Goal: Information Seeking & Learning: Learn about a topic

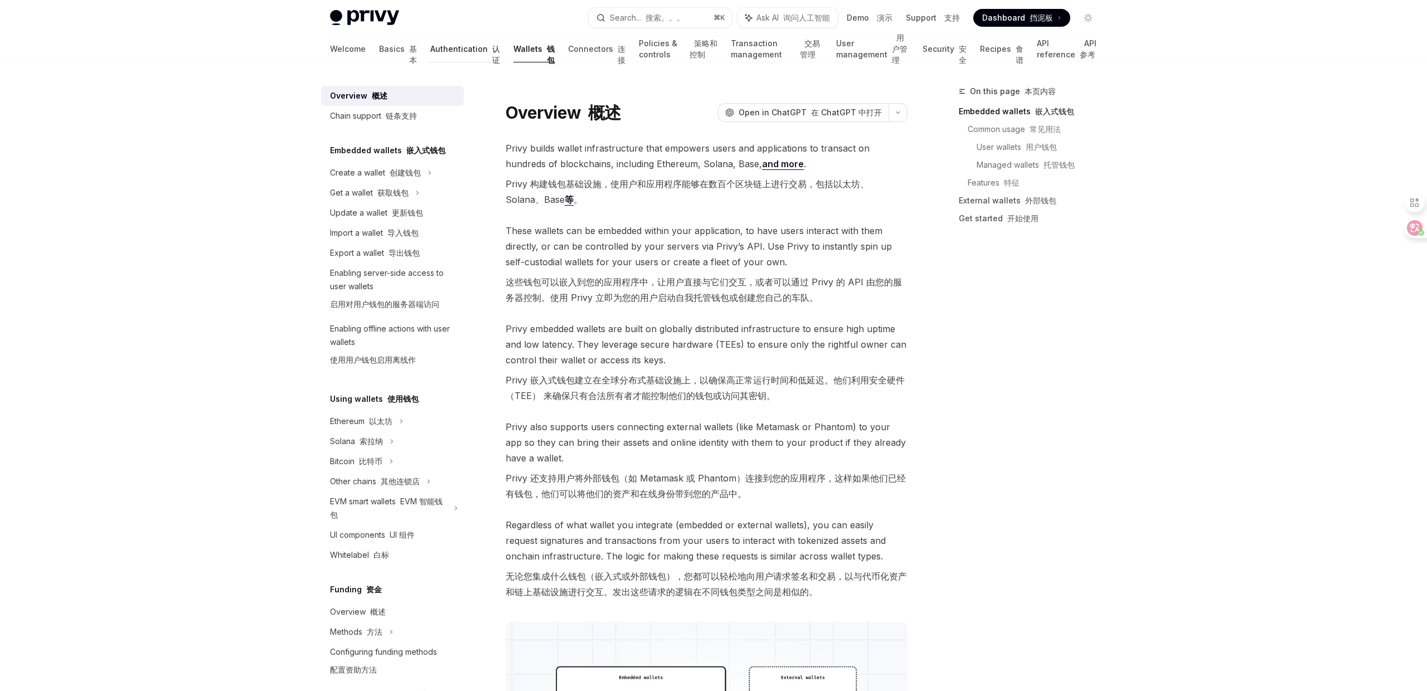
click at [430, 52] on link "Authentication 认证" at bounding box center [465, 49] width 70 height 27
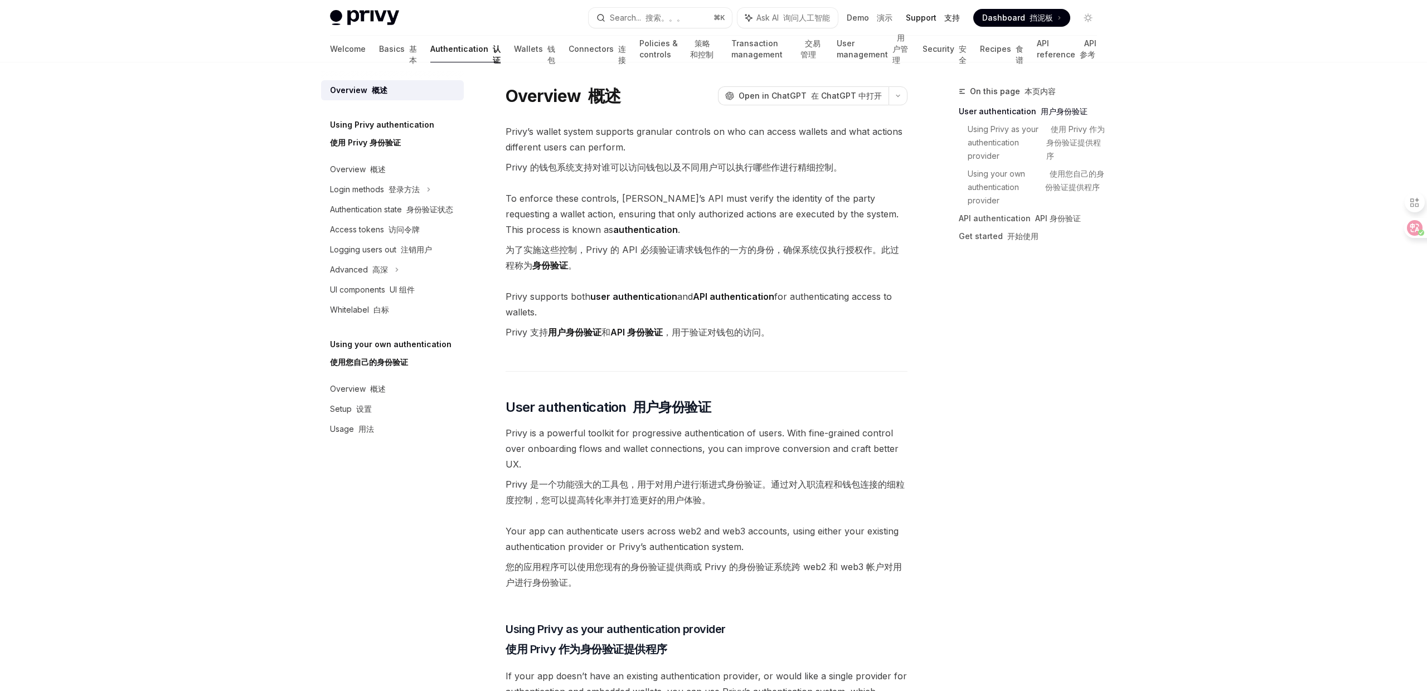
click at [929, 18] on link "Support 支持" at bounding box center [933, 17] width 54 height 11
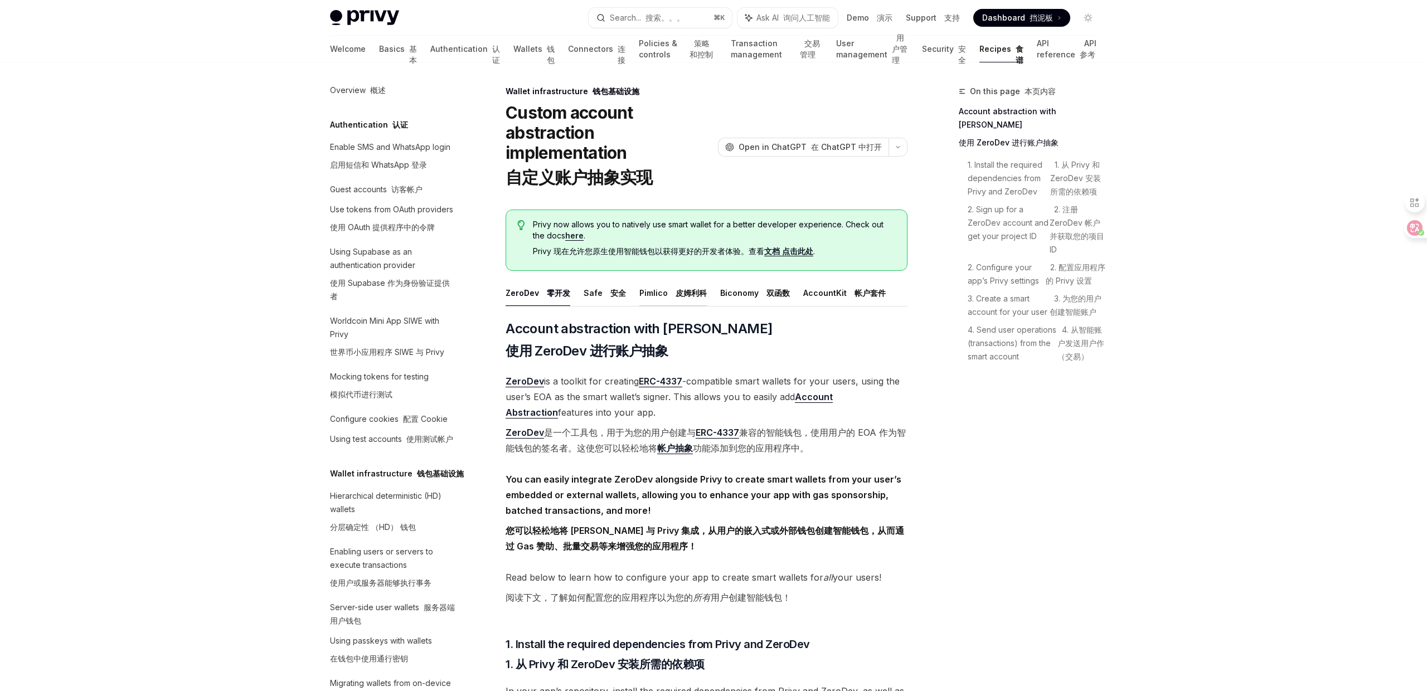
click at [657, 289] on button "Pimlico 皮姆利科" at bounding box center [672, 293] width 67 height 26
type textarea "*"
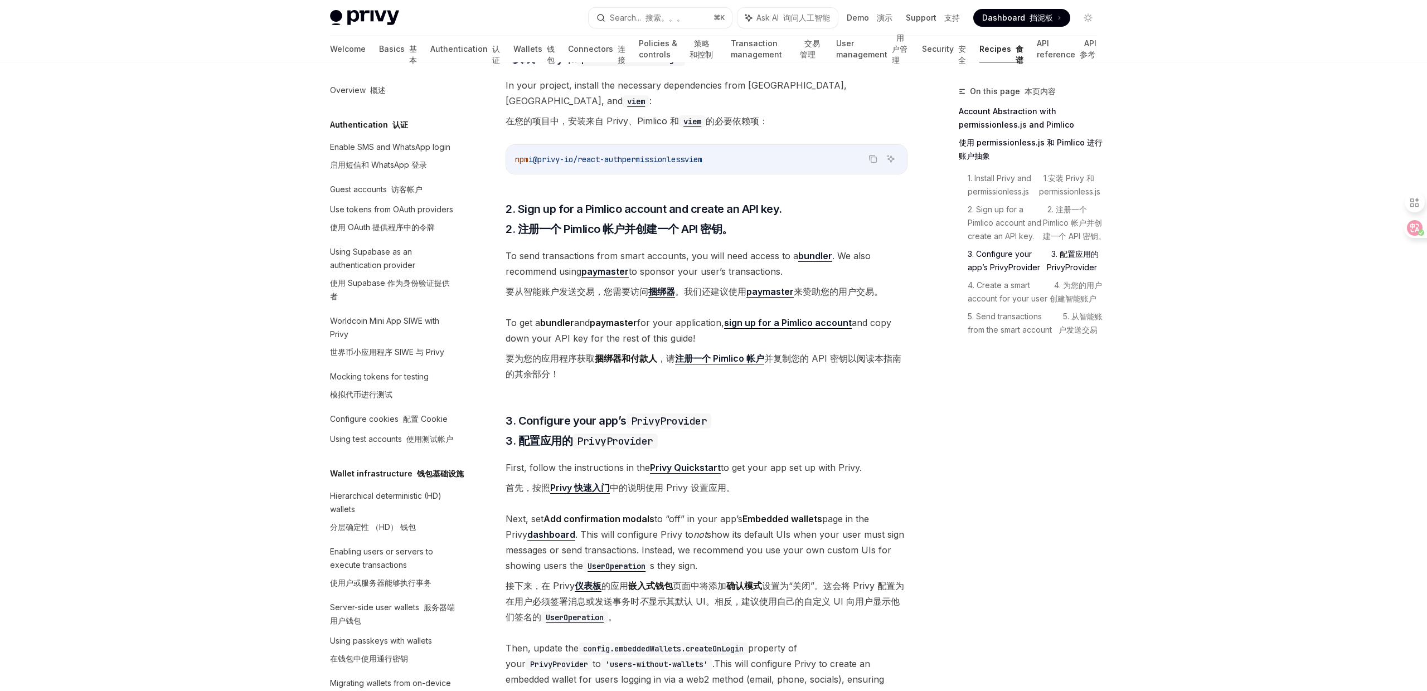
scroll to position [730, 0]
